Goal: Information Seeking & Learning: Check status

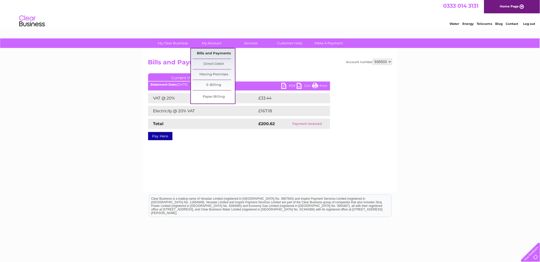
click at [211, 51] on link "Bills and Payments" at bounding box center [214, 53] width 42 height 10
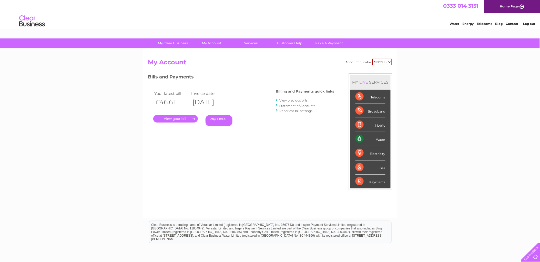
click at [283, 99] on link "View previous bills" at bounding box center [294, 100] width 28 height 4
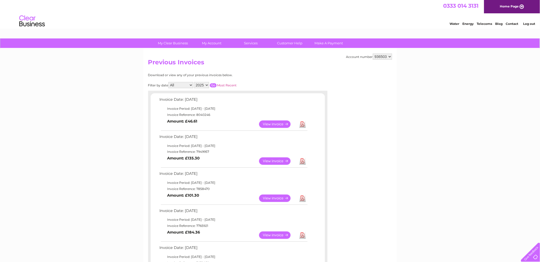
click at [264, 123] on link "View" at bounding box center [278, 123] width 38 height 7
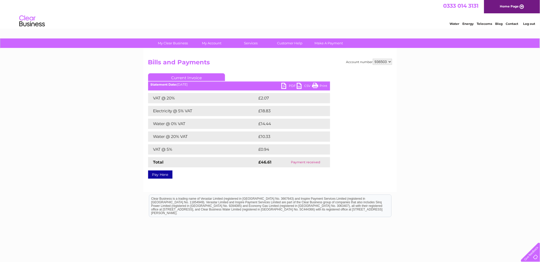
click at [530, 255] on div at bounding box center [529, 251] width 21 height 21
click at [495, 128] on div "My Clear Business Login Details My Details My Preferences Link Account My Accou…" at bounding box center [270, 158] width 540 height 241
click at [514, 23] on link "Contact" at bounding box center [512, 24] width 13 height 4
